Goal: Transaction & Acquisition: Purchase product/service

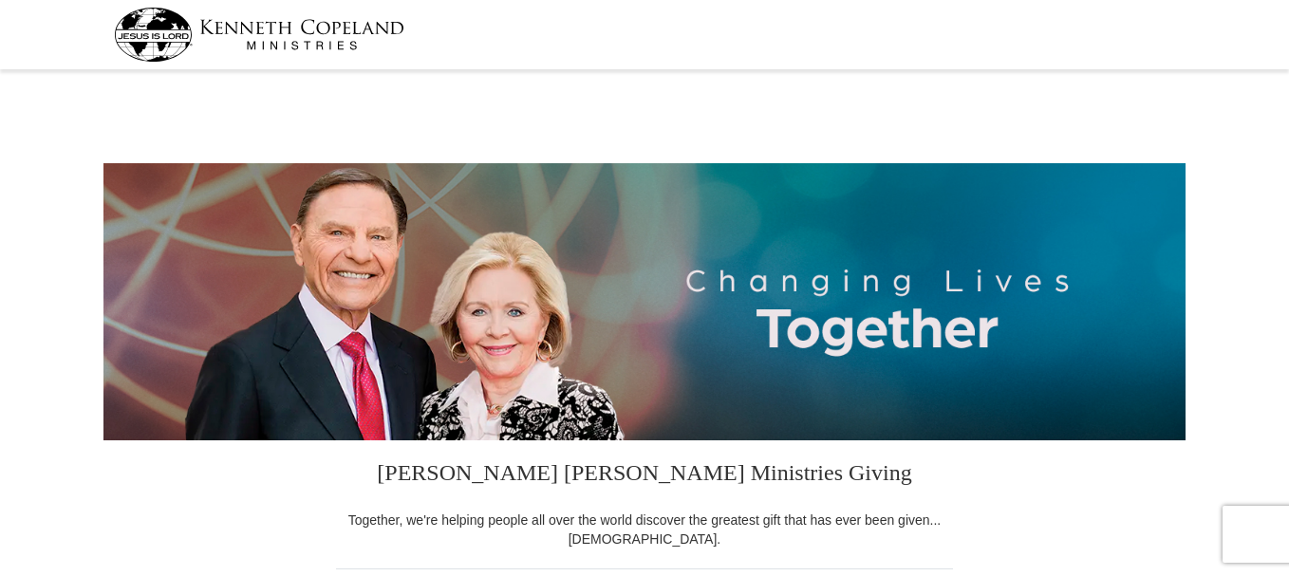
select select "MI"
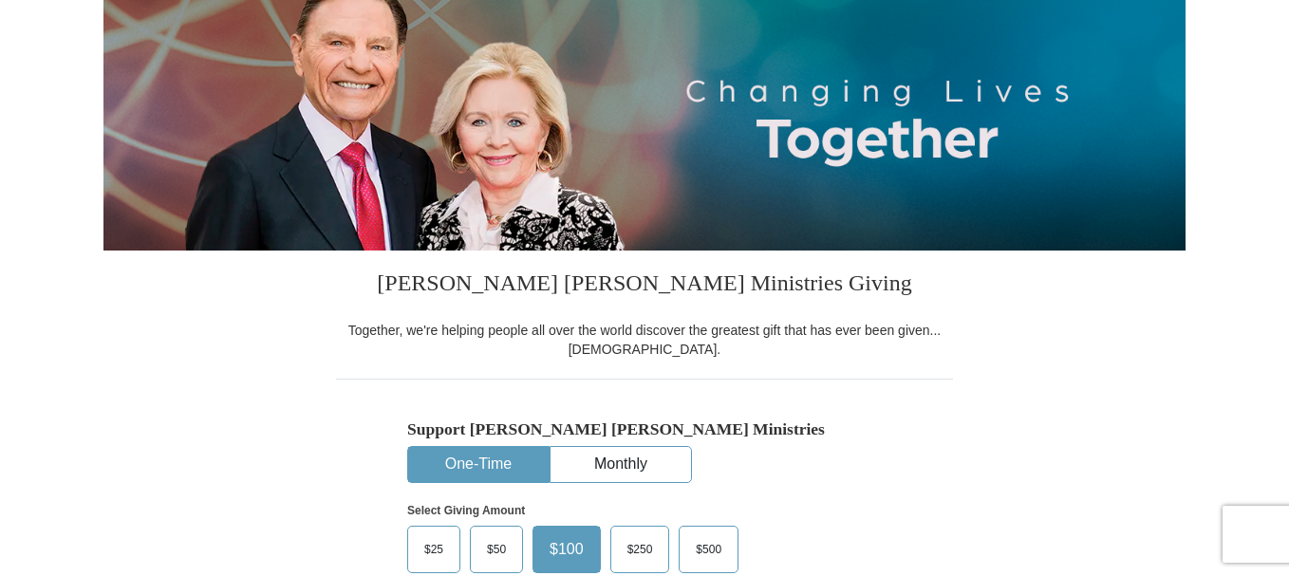
scroll to position [475, 0]
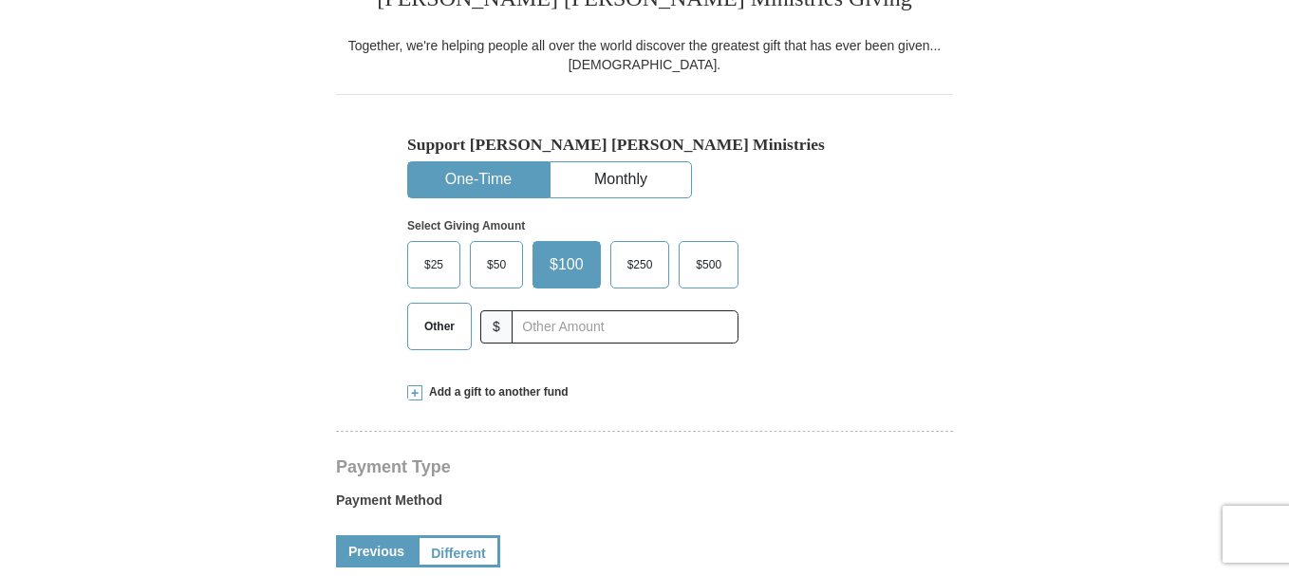
click at [474, 178] on button "One-Time" at bounding box center [478, 179] width 140 height 35
click at [539, 393] on span "Add a gift to another fund" at bounding box center [495, 392] width 146 height 16
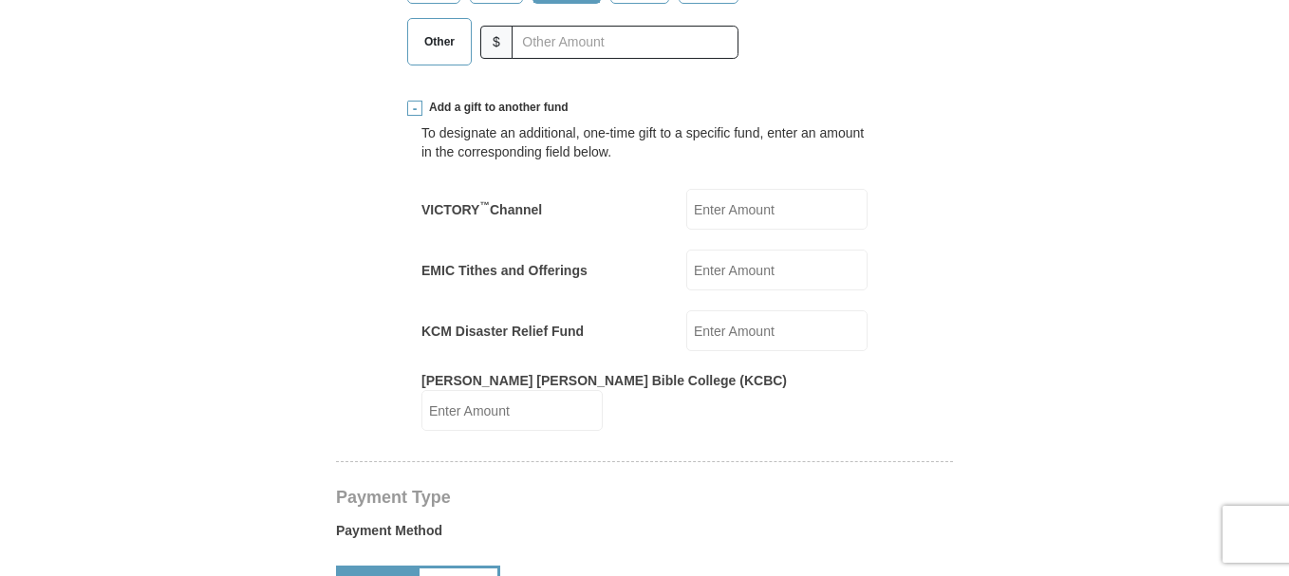
scroll to position [664, 0]
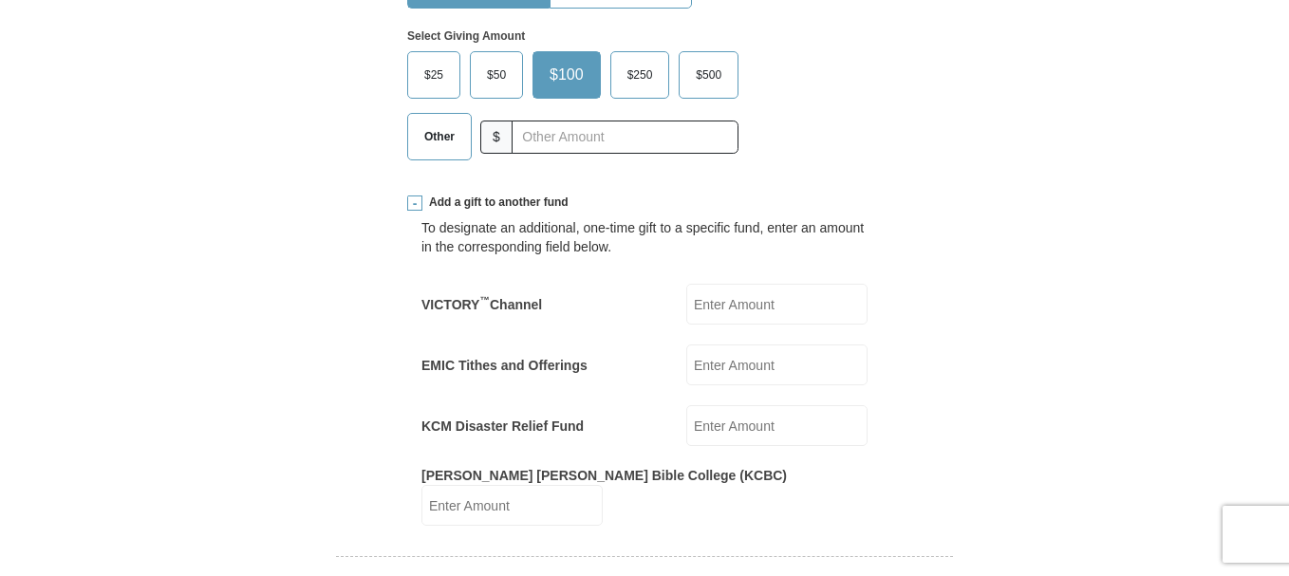
click at [440, 141] on span "Other" at bounding box center [439, 136] width 49 height 28
click at [0, 0] on input "Other" at bounding box center [0, 0] width 0 height 0
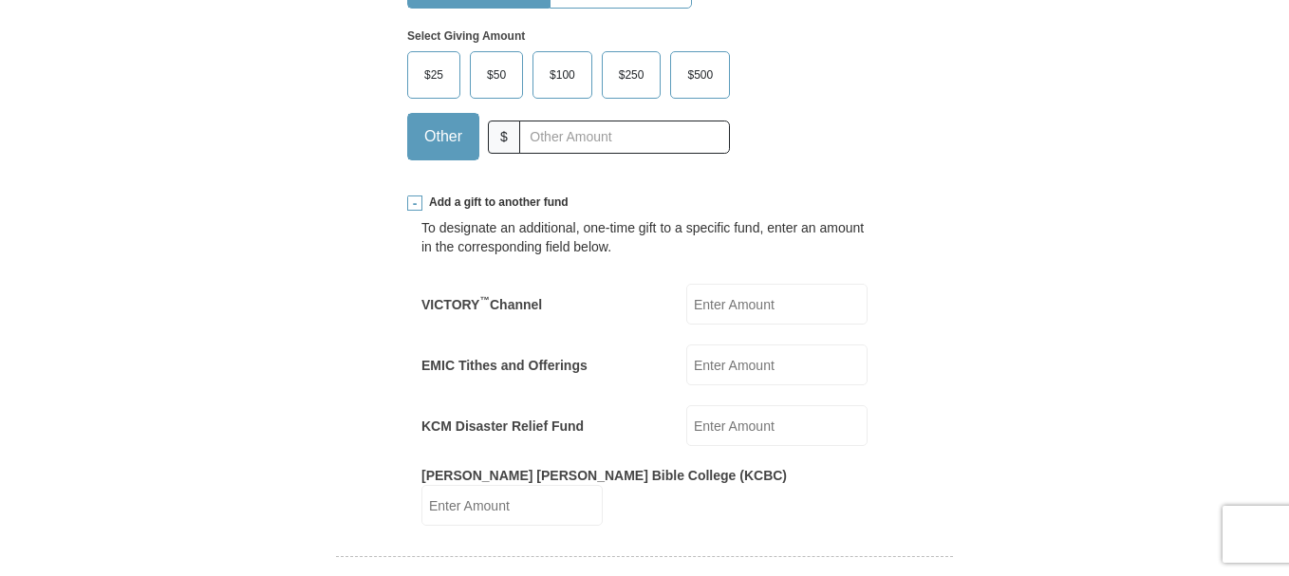
click at [728, 367] on input "EMIC Tithes and Offerings" at bounding box center [776, 364] width 181 height 41
type input "100.00"
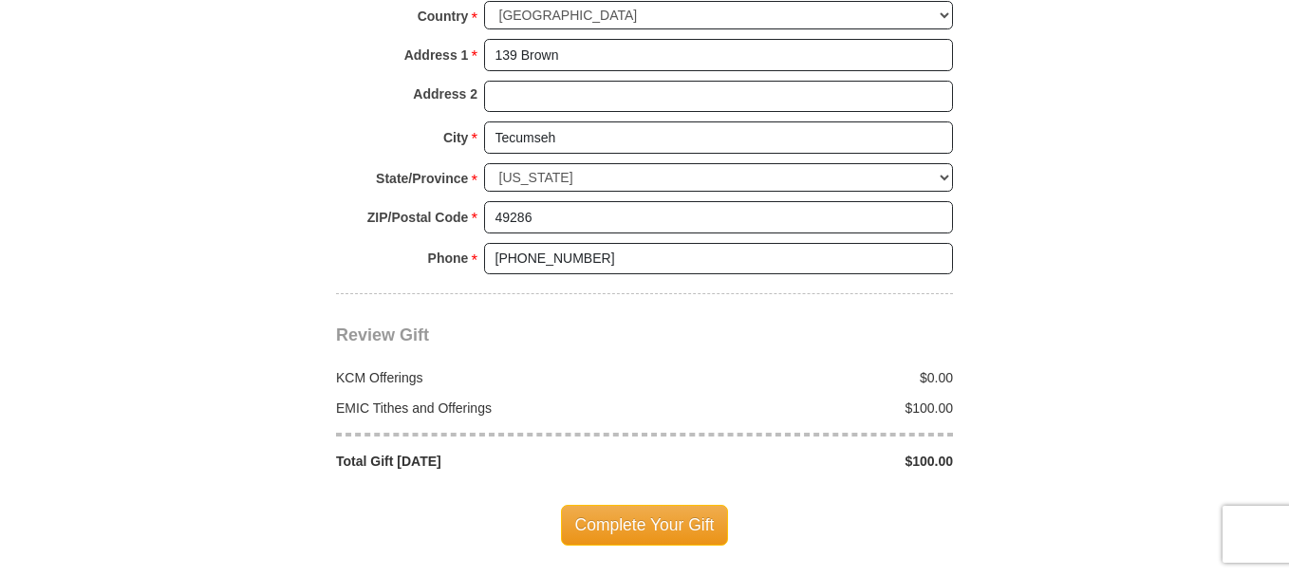
scroll to position [1898, 0]
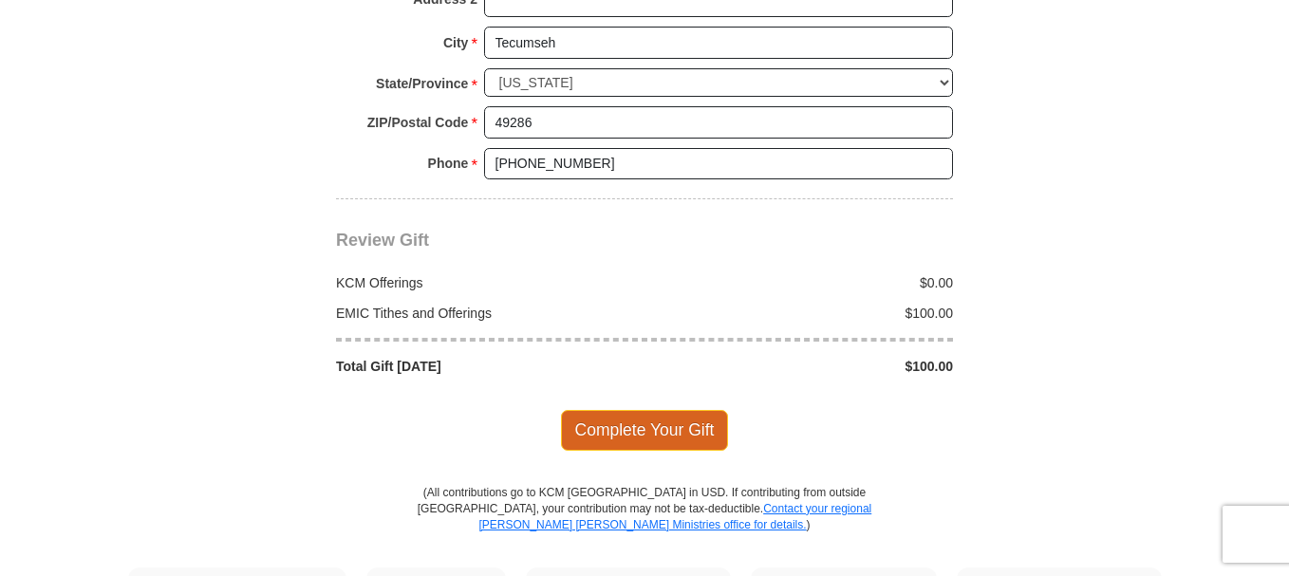
click at [611, 410] on span "Complete Your Gift" at bounding box center [645, 430] width 168 height 40
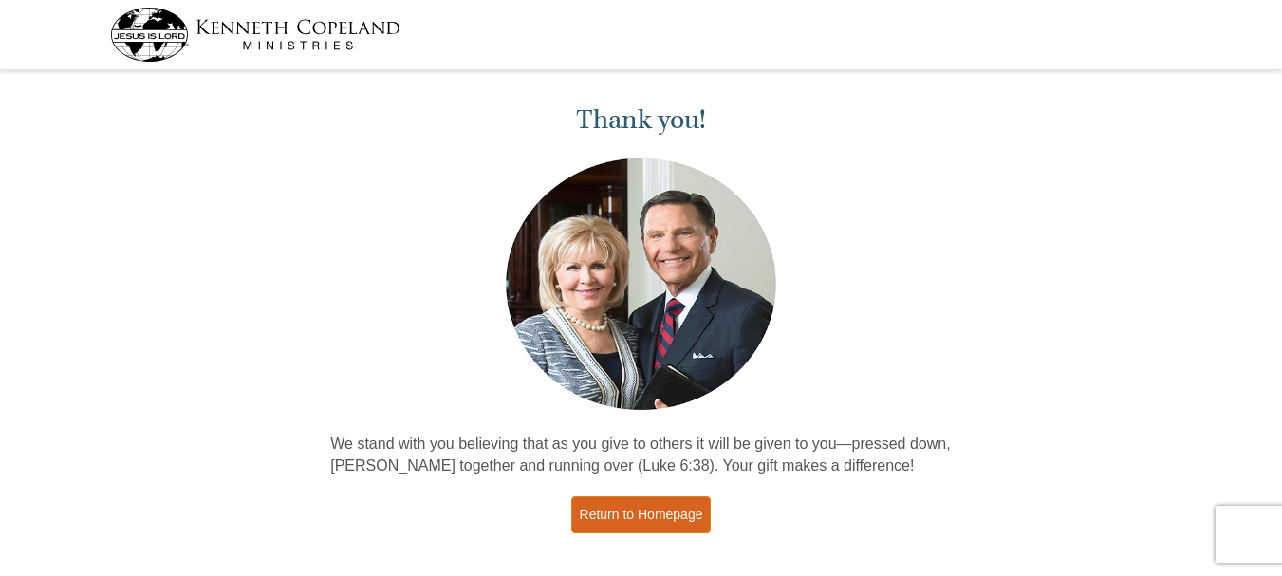
click at [654, 512] on link "Return to Homepage" at bounding box center [641, 514] width 140 height 37
